Goal: Browse casually

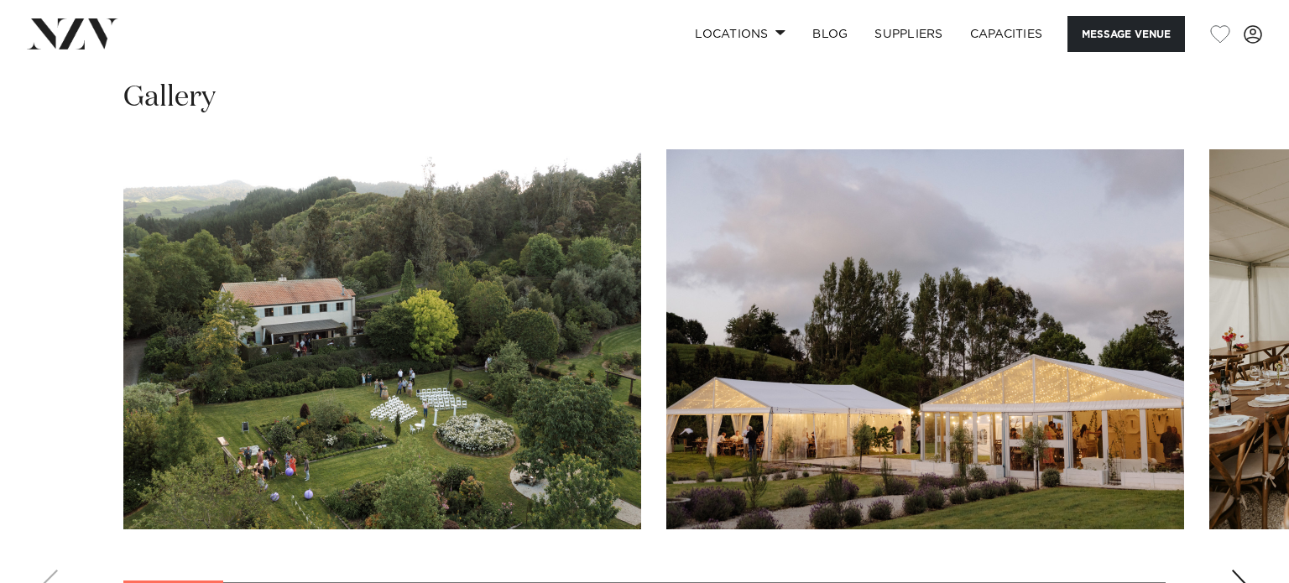
scroll to position [1491, 0]
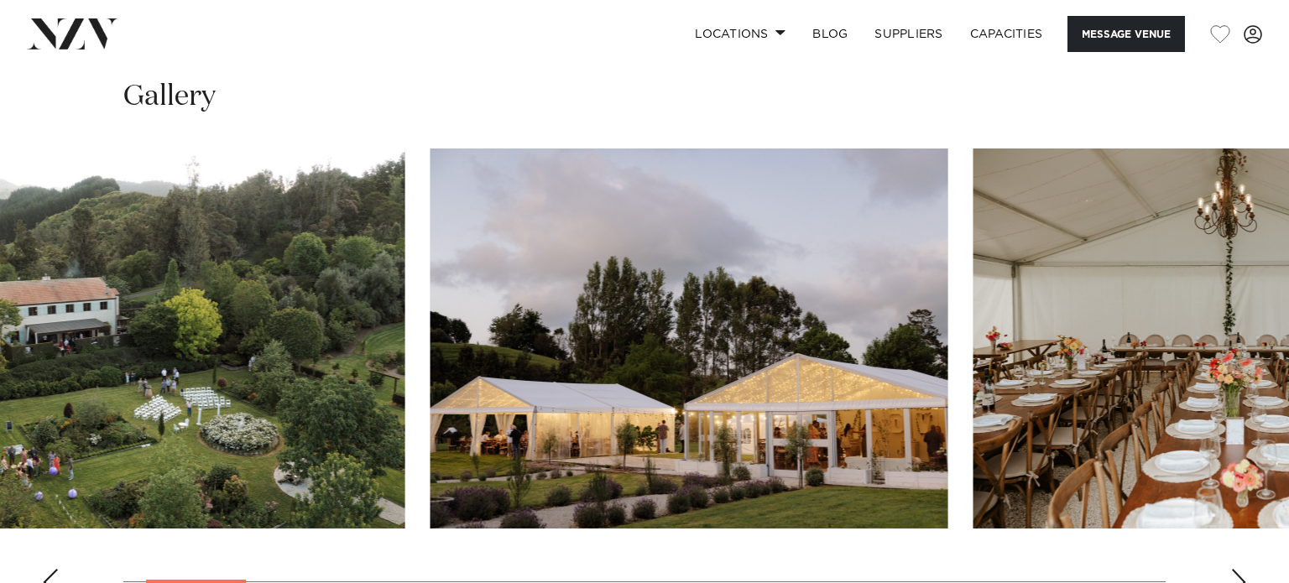
click at [431, 378] on img "2 / 20" at bounding box center [690, 339] width 518 height 380
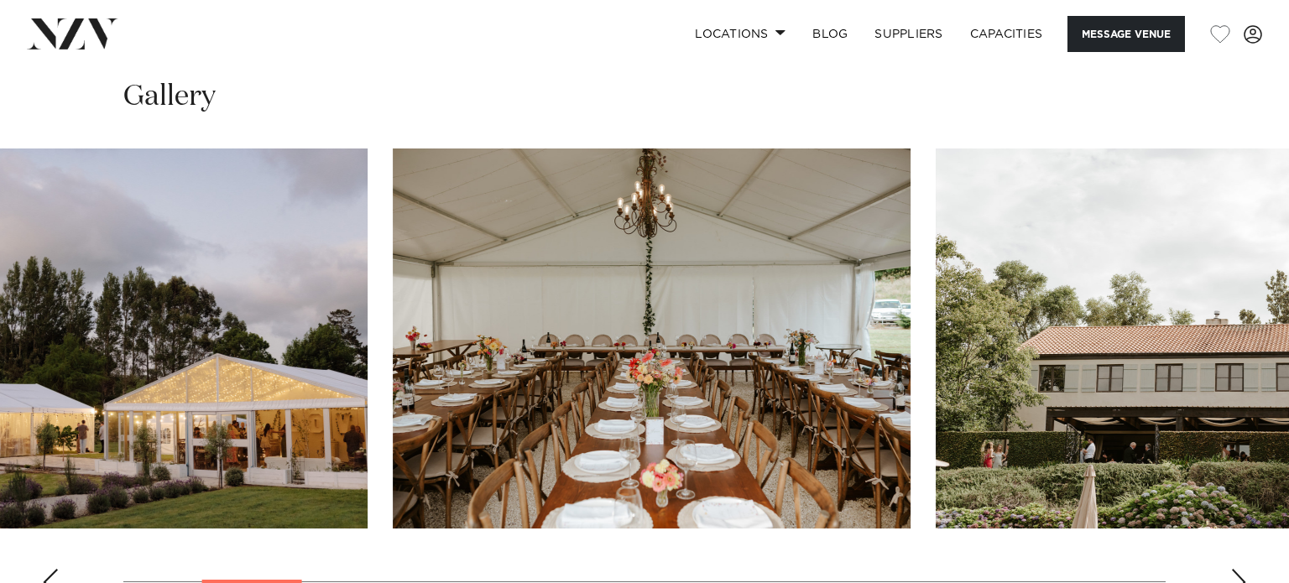
click at [553, 335] on img "3 / 20" at bounding box center [652, 339] width 518 height 380
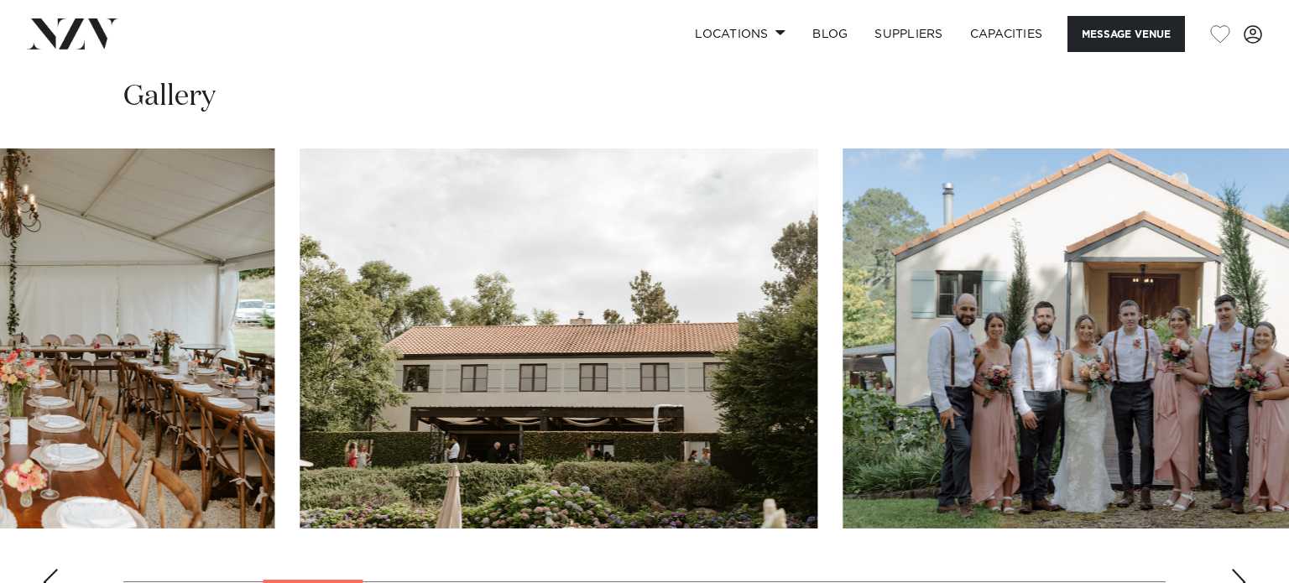
click at [471, 263] on img "4 / 20" at bounding box center [559, 339] width 518 height 380
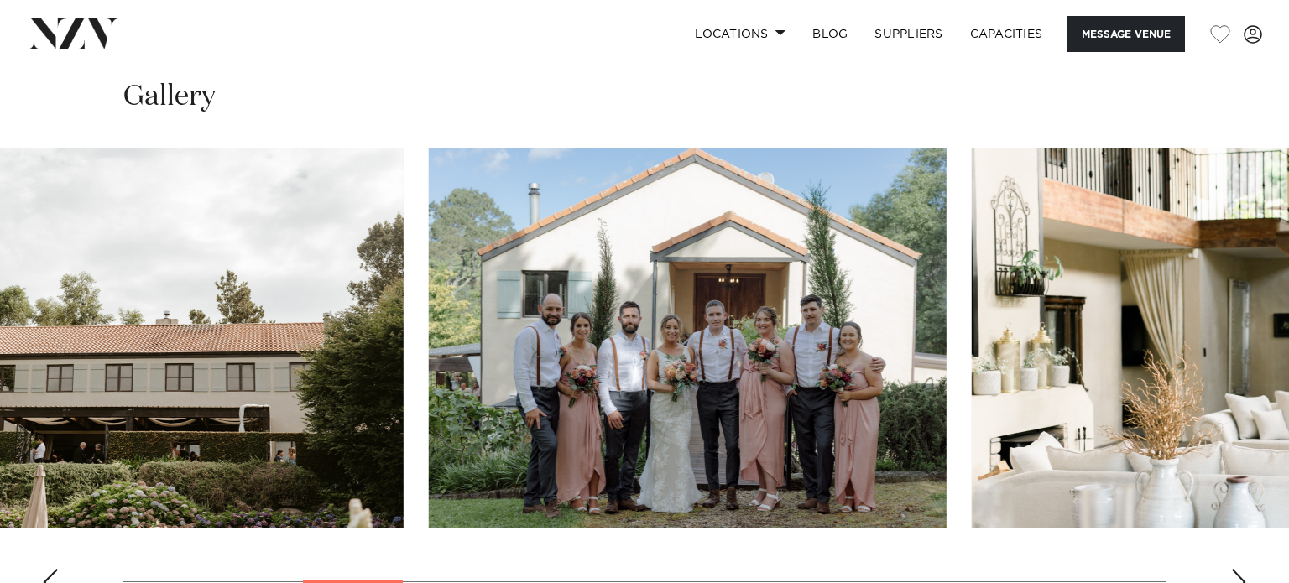
click at [743, 315] on img "5 / 20" at bounding box center [688, 339] width 518 height 380
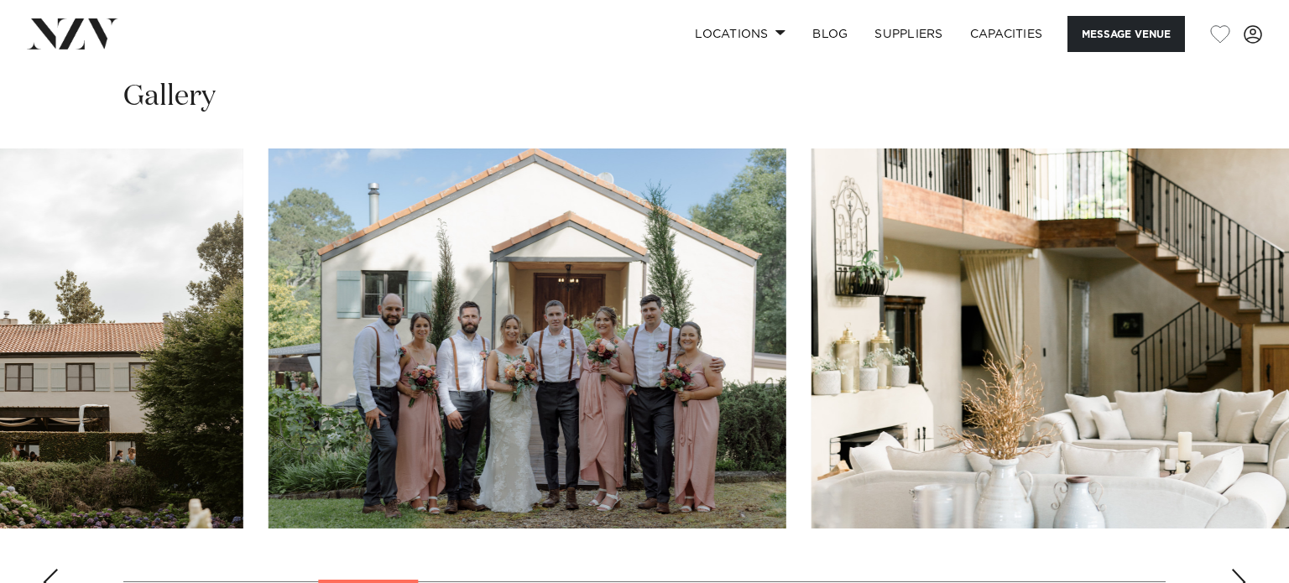
click at [484, 229] on img "5 / 20" at bounding box center [528, 339] width 518 height 380
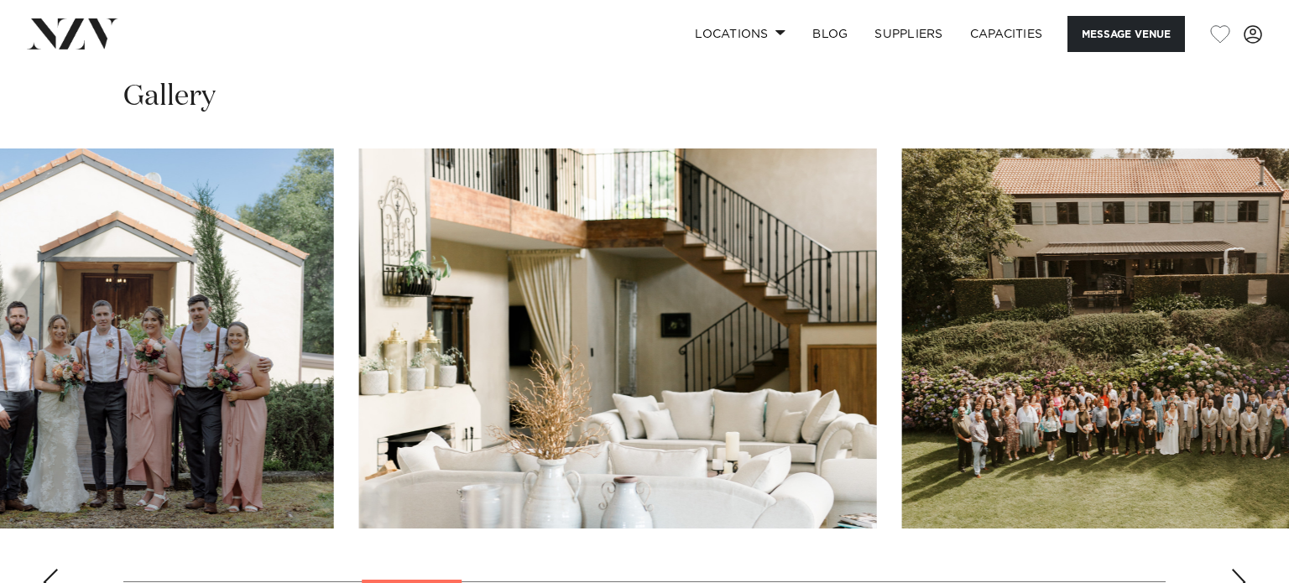
click at [689, 309] on img "6 / 20" at bounding box center [618, 339] width 518 height 380
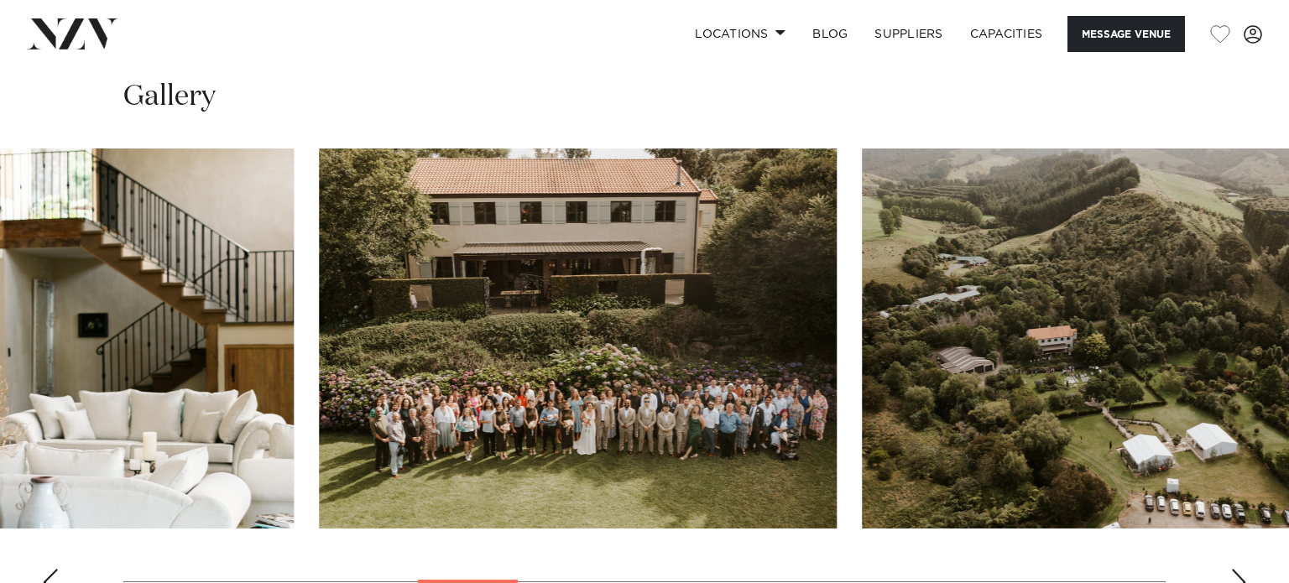
click at [494, 282] on img "7 / 20" at bounding box center [578, 339] width 518 height 380
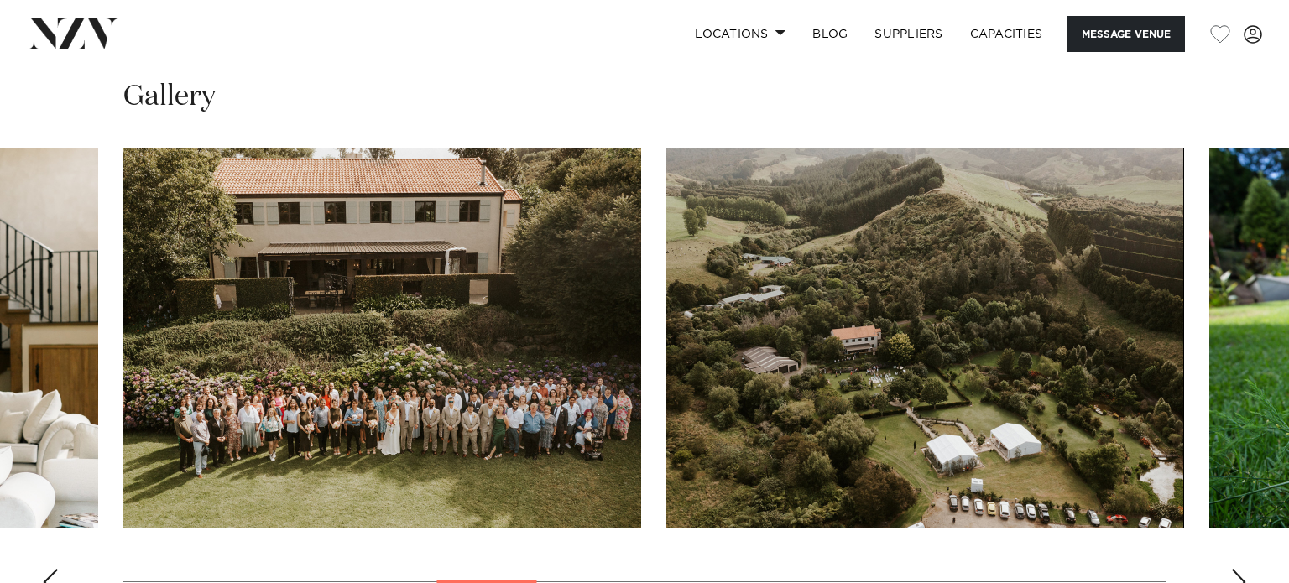
click at [441, 281] on swiper-container at bounding box center [644, 379] width 1289 height 461
click at [893, 275] on img "8 / 20" at bounding box center [926, 339] width 518 height 380
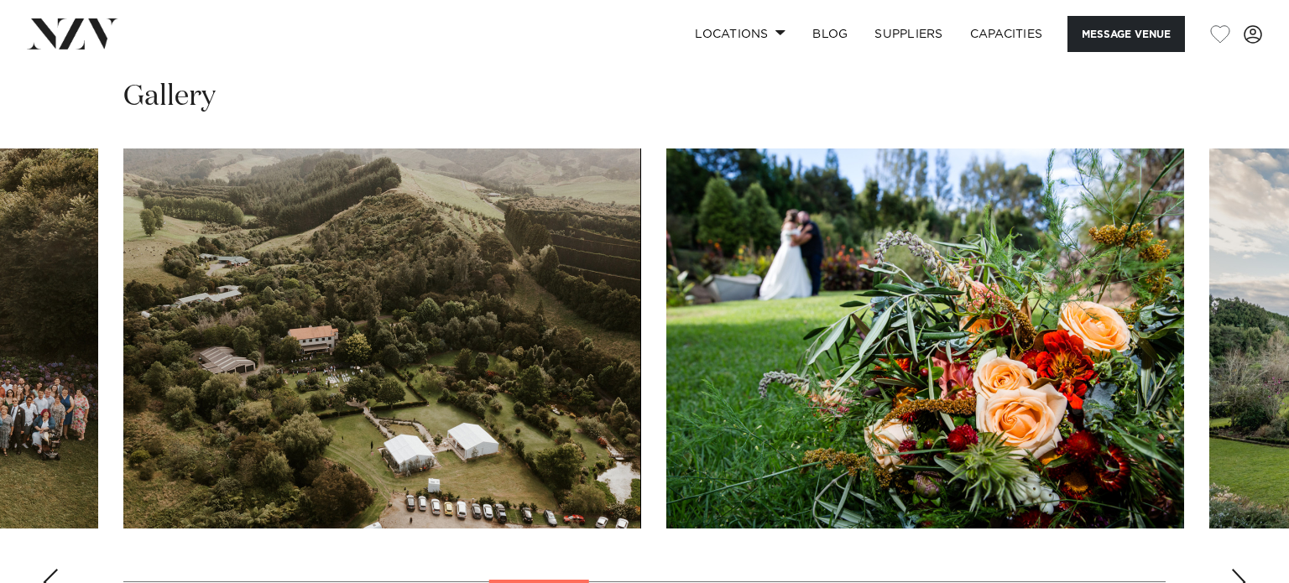
click at [667, 233] on img "9 / 20" at bounding box center [926, 339] width 518 height 380
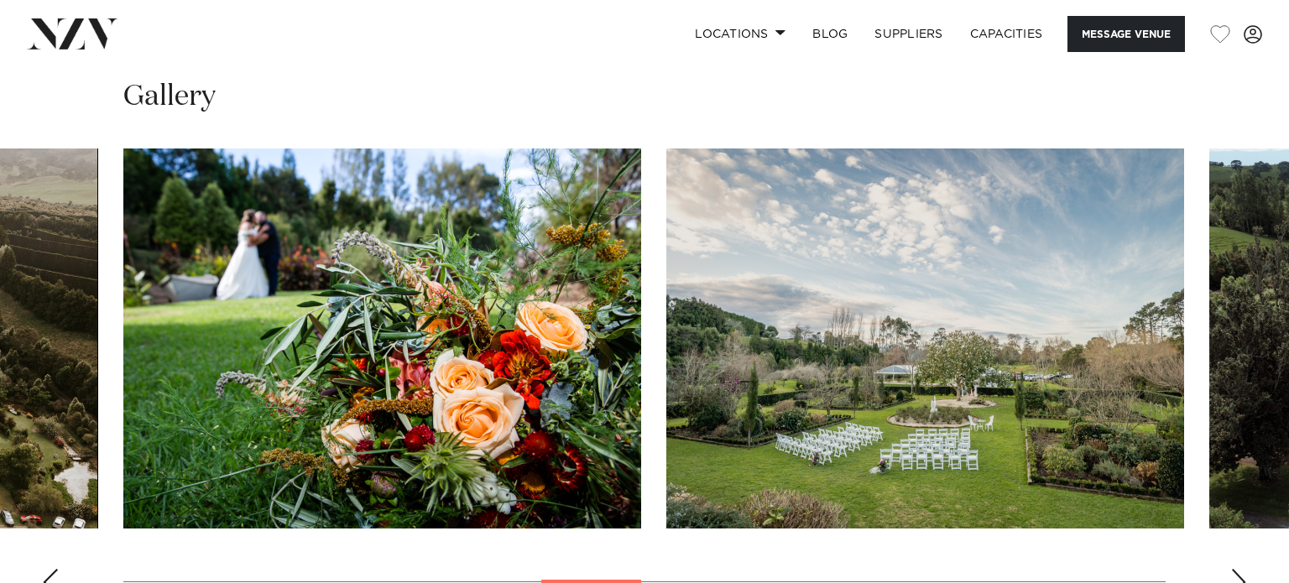
click at [927, 290] on img "10 / 20" at bounding box center [926, 339] width 518 height 380
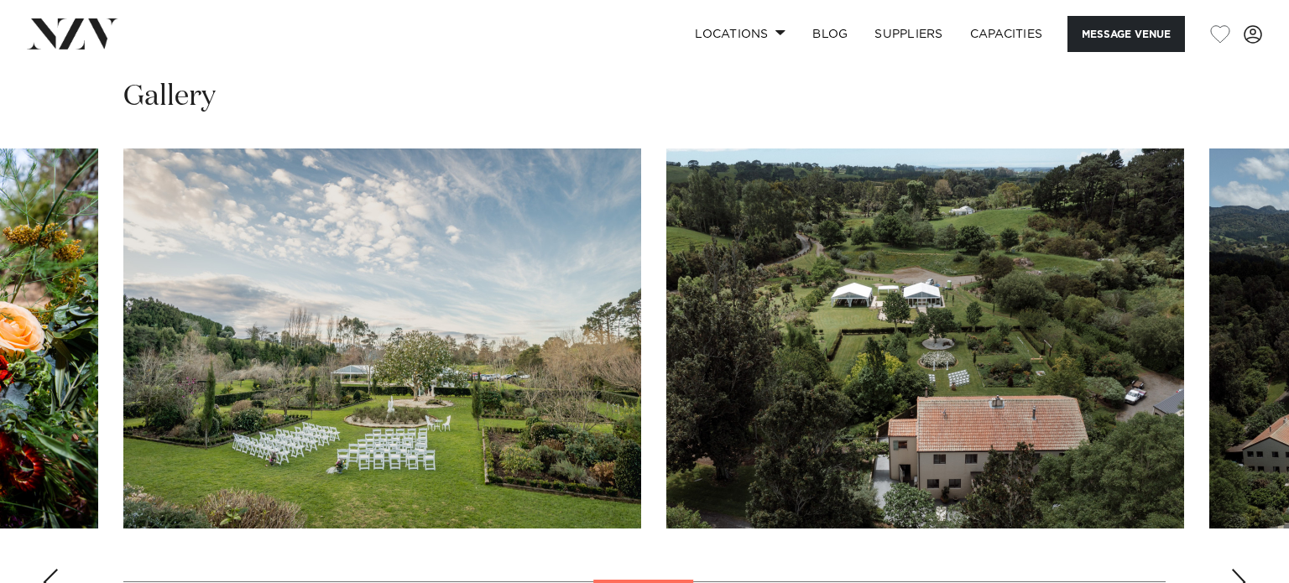
click at [30, 82] on div "Gallery" at bounding box center [644, 344] width 1263 height 532
